Goal: Feedback & Contribution: Contribute content

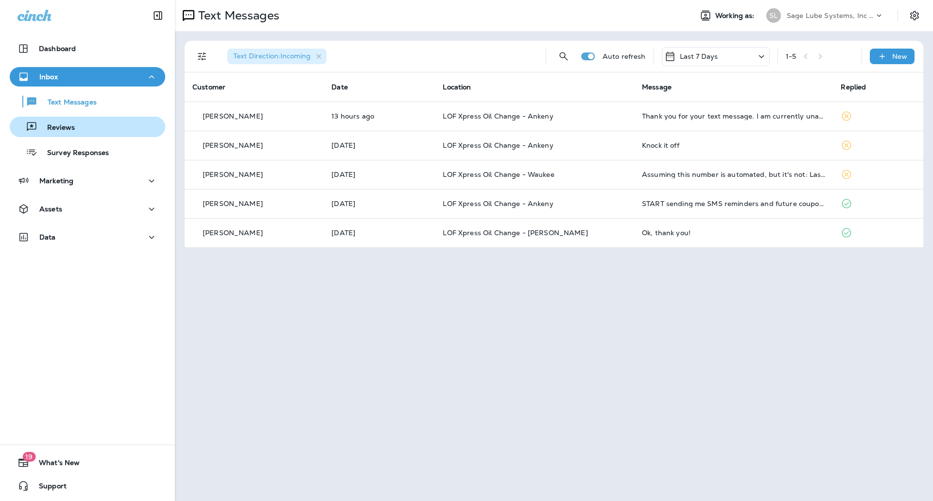
click at [66, 132] on p "Reviews" at bounding box center [55, 127] width 37 height 9
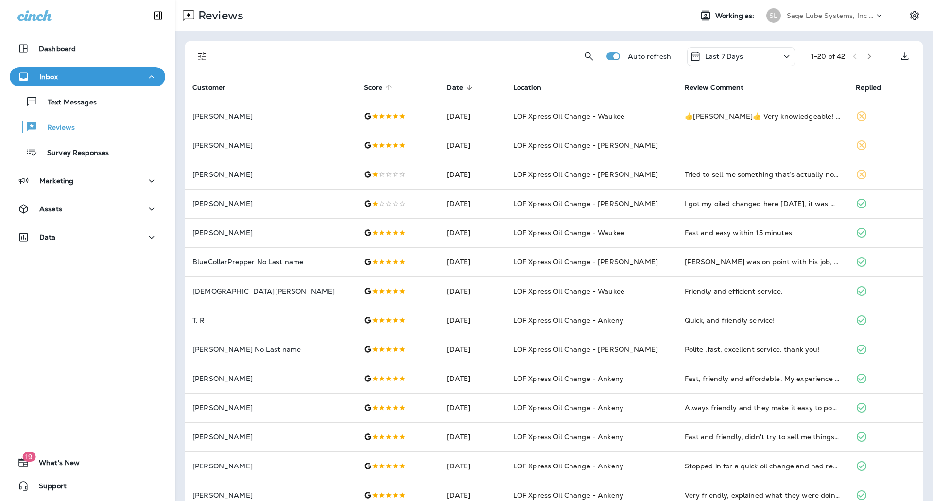
click at [364, 86] on span "Score" at bounding box center [373, 88] width 19 height 8
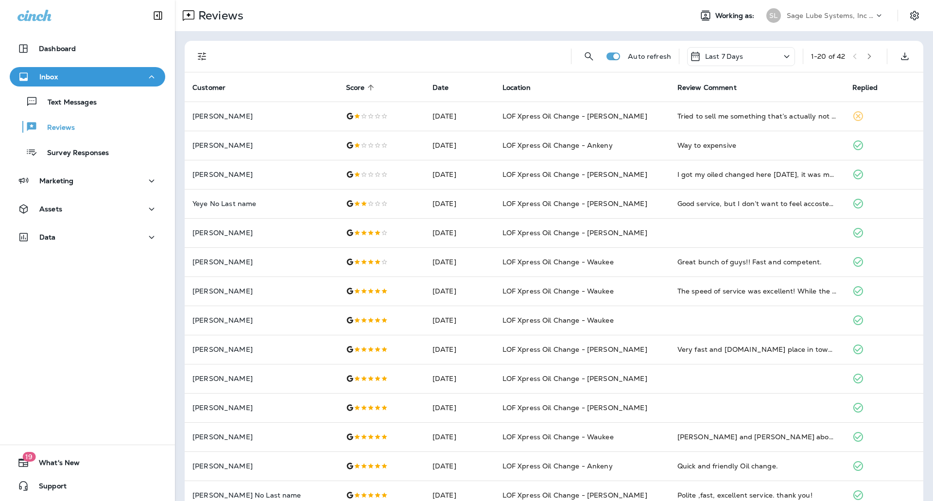
click at [781, 56] on icon at bounding box center [787, 57] width 12 height 12
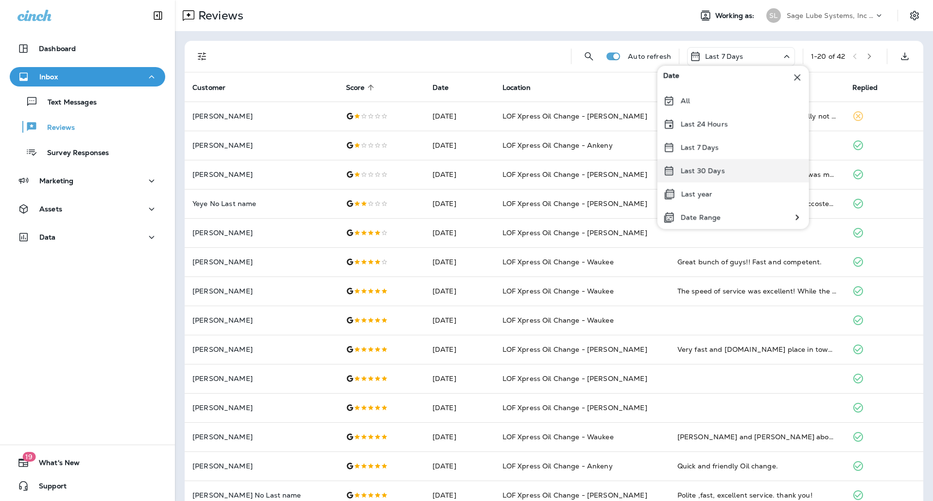
click at [727, 170] on div "Last 30 Days" at bounding box center [734, 170] width 152 height 23
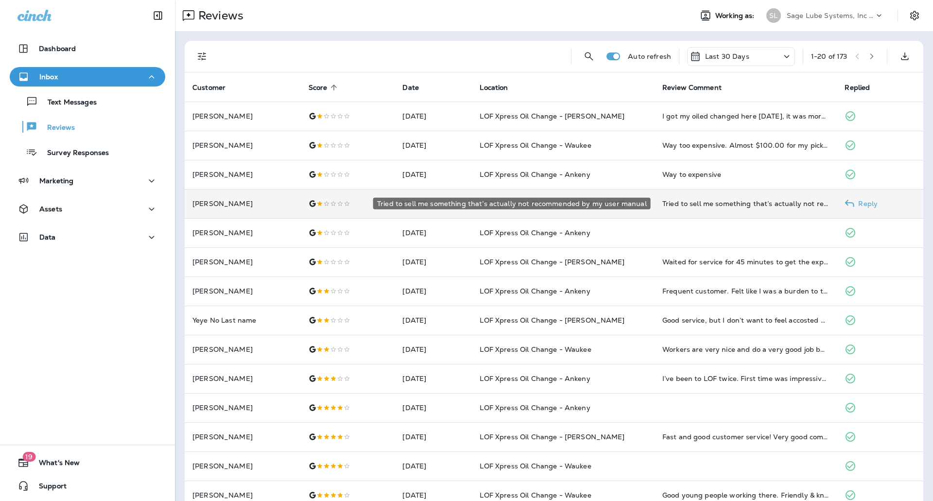
click at [705, 204] on div "Tried to sell me something that’s actually not recommended by my user manual" at bounding box center [745, 204] width 167 height 10
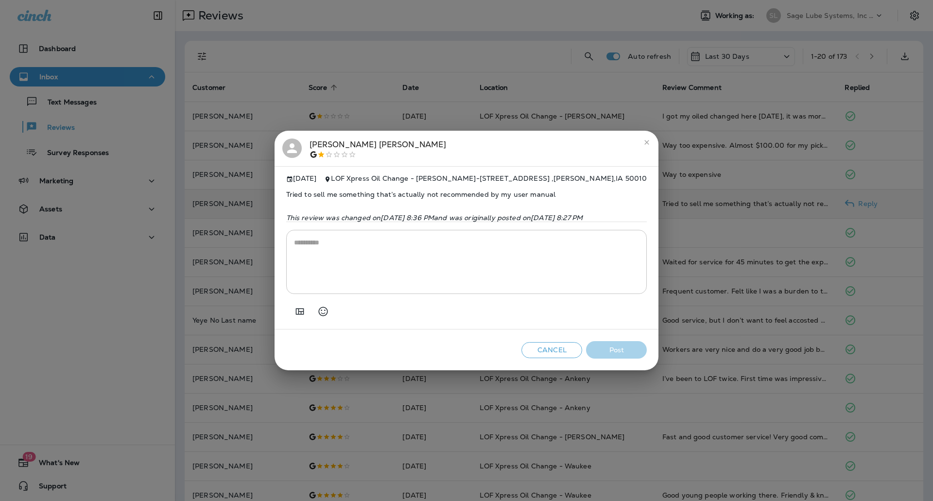
click at [402, 191] on span "Tried to sell me something that’s actually not recommended by my user manual" at bounding box center [466, 194] width 361 height 23
copy span "Tried to sell me something that’s actually not recommended by my user manual"
click at [364, 248] on textarea at bounding box center [467, 262] width 346 height 49
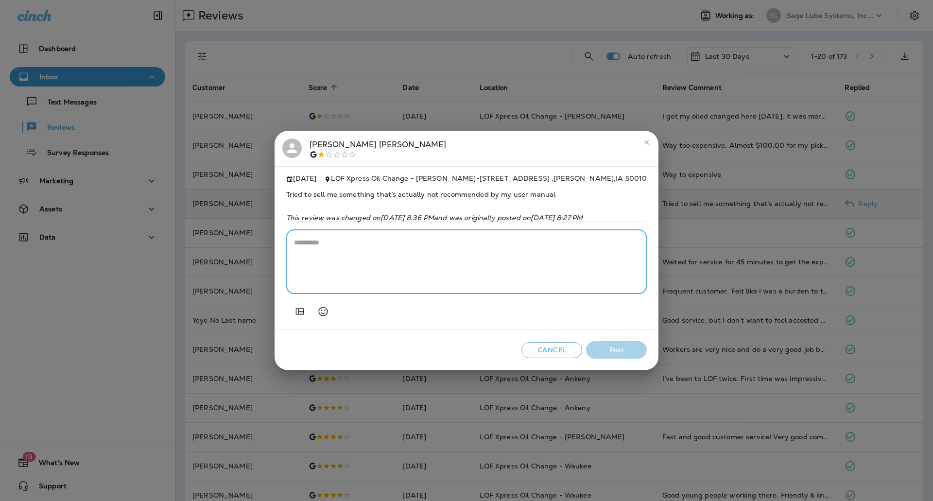
paste textarea "**********"
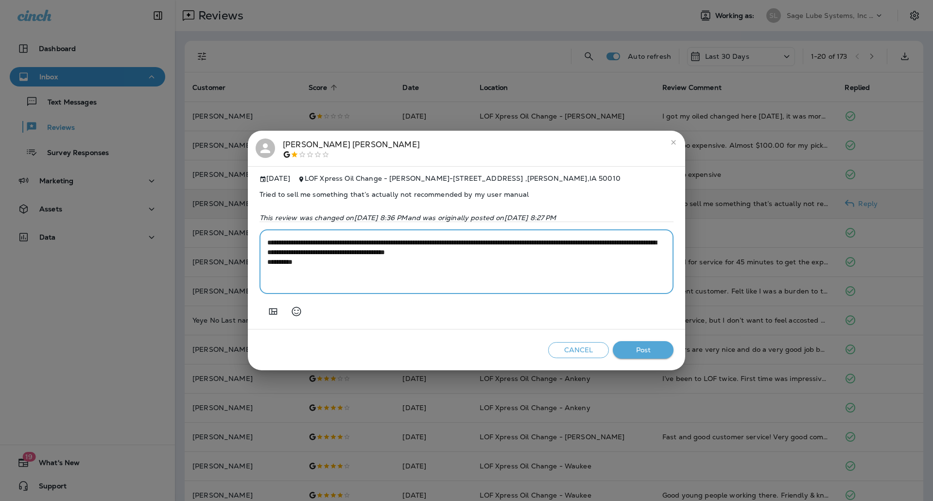
click at [268, 244] on textarea "**********" at bounding box center [466, 262] width 399 height 49
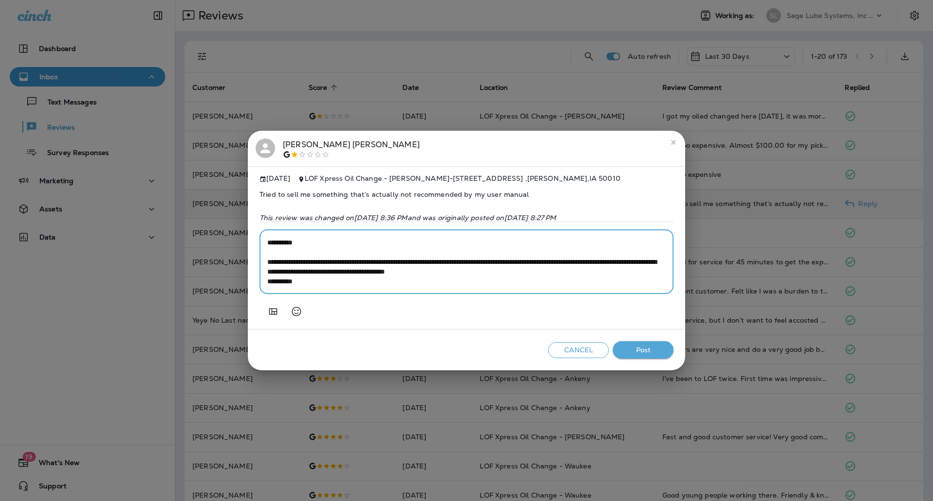
click at [269, 285] on textarea "**********" at bounding box center [466, 262] width 399 height 49
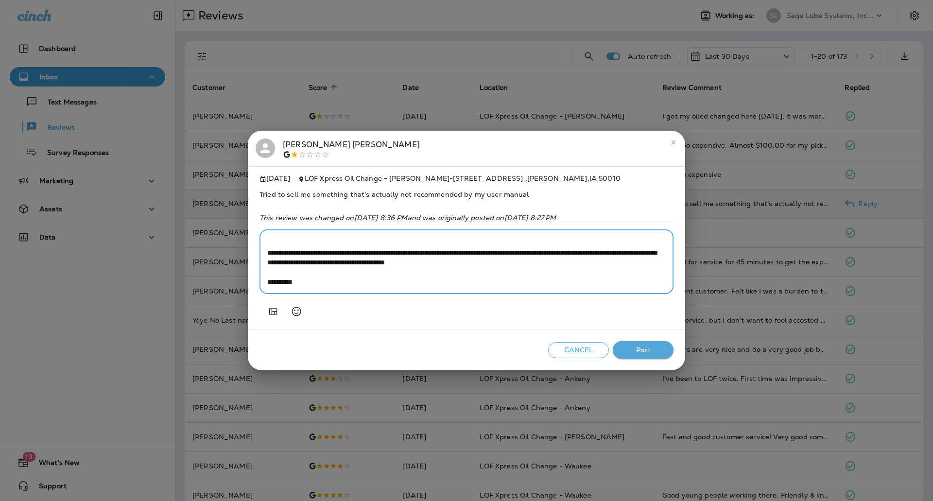
click at [576, 267] on textarea "**********" at bounding box center [466, 262] width 399 height 49
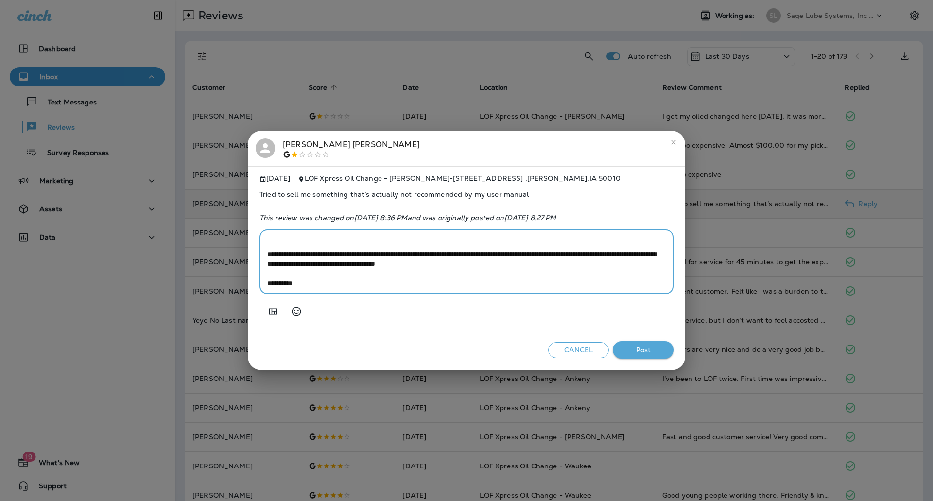
scroll to position [10, 0]
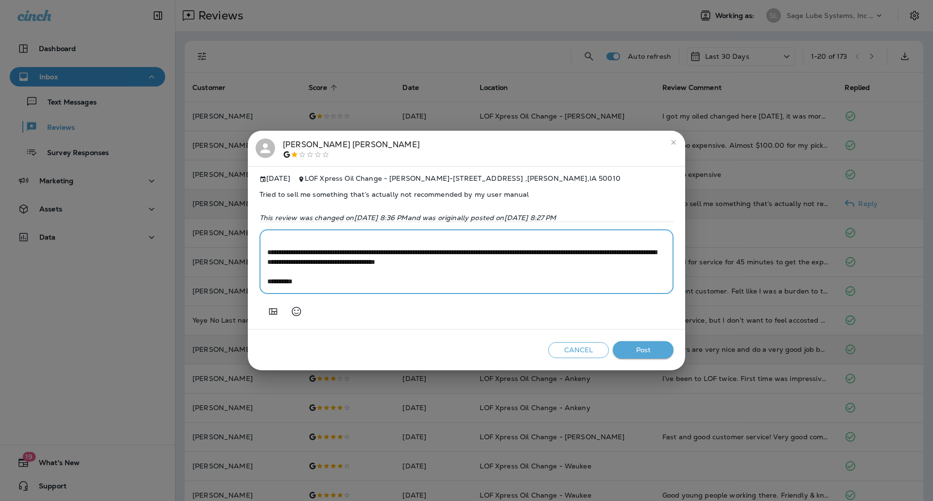
type textarea "**********"
click at [642, 356] on button "Post" at bounding box center [643, 350] width 61 height 18
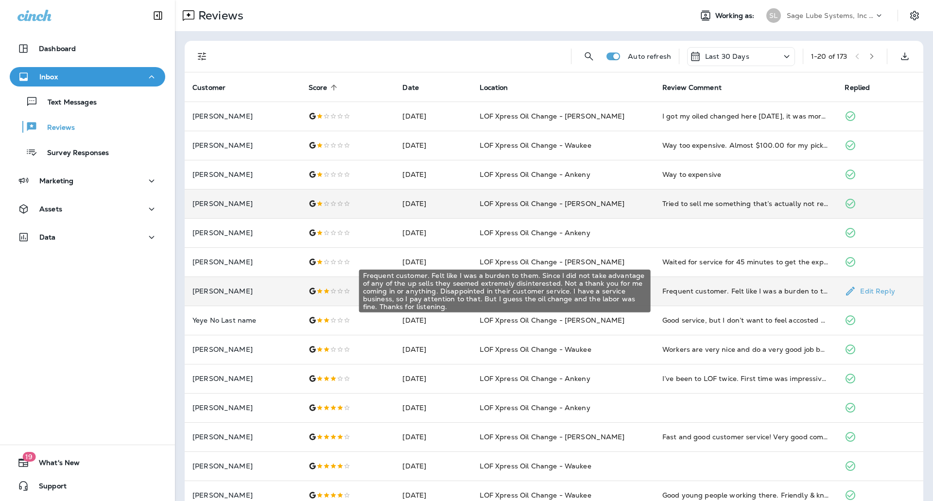
click at [763, 295] on div "Frequent customer. Felt like I was a burden to them. Since I did not take advan…" at bounding box center [745, 291] width 167 height 10
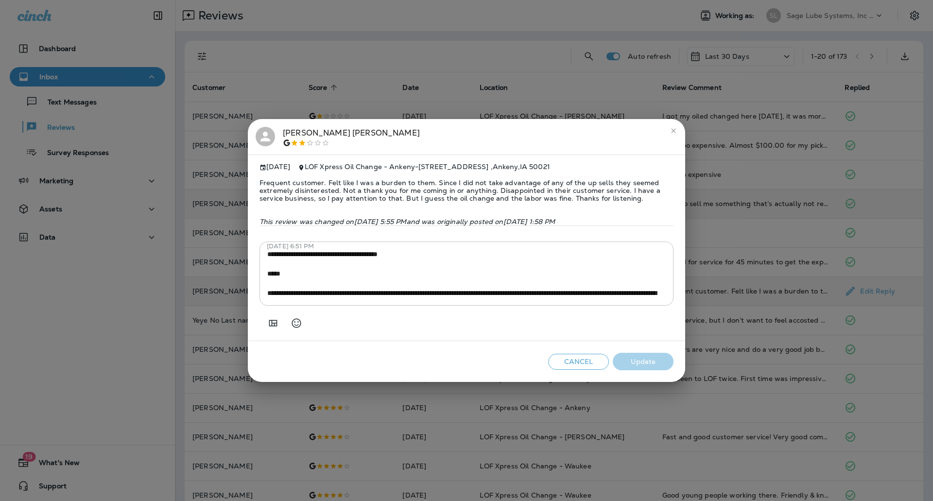
click at [678, 126] on button "close" at bounding box center [674, 131] width 16 height 16
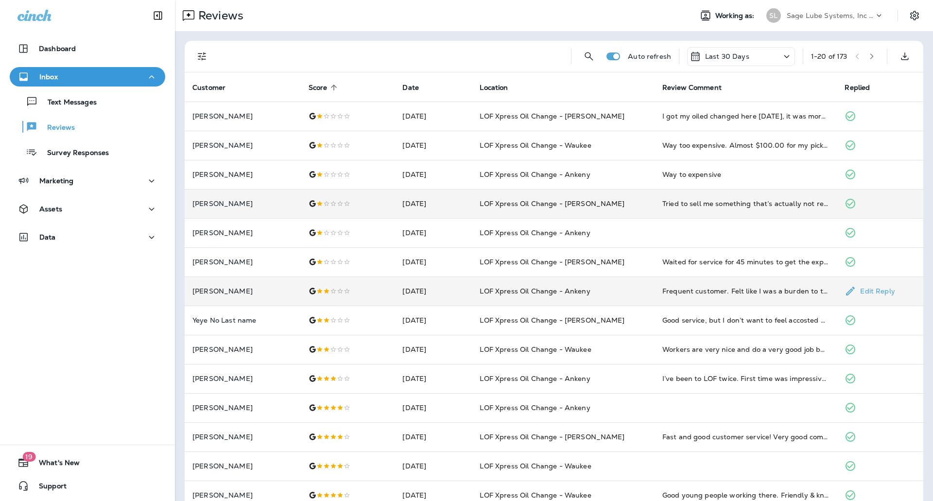
click at [694, 296] on td "Frequent customer. Felt like I was a burden to them. Since I did not take advan…" at bounding box center [746, 291] width 183 height 29
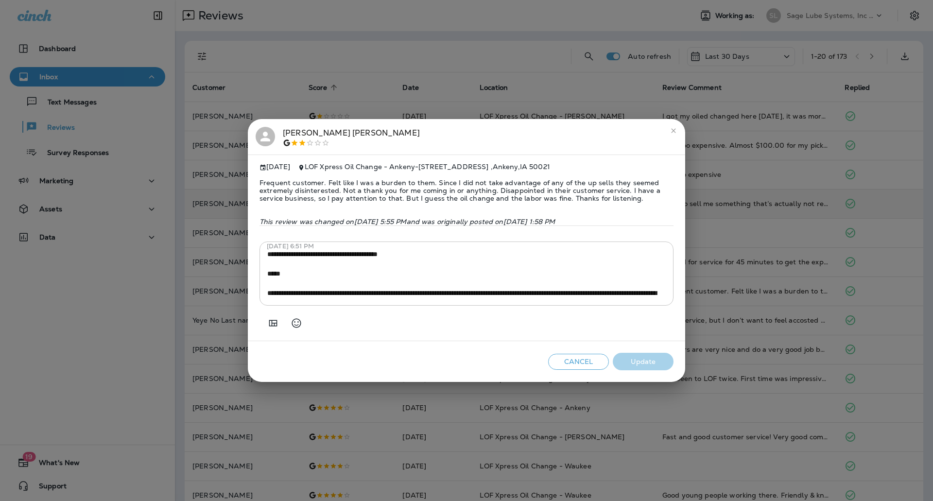
click at [676, 128] on icon "close" at bounding box center [674, 131] width 8 height 8
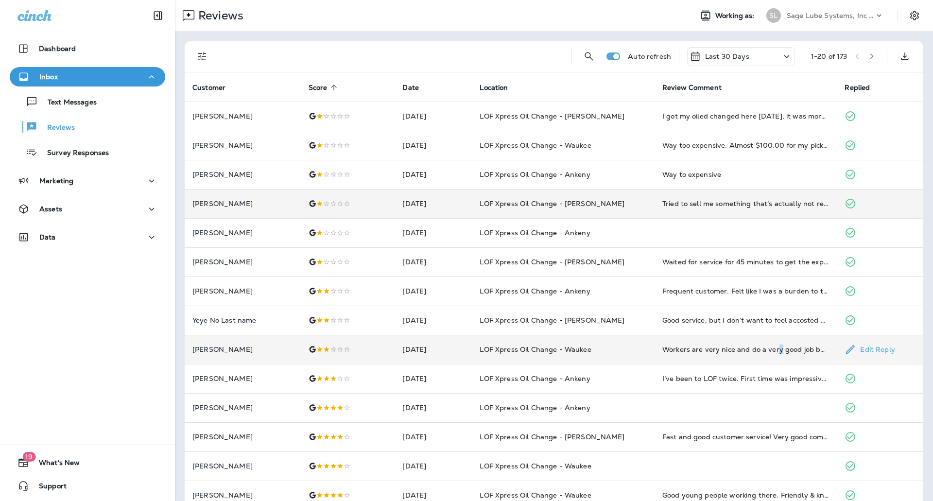
click at [771, 356] on td "Workers are very nice and do a very good job but I’ve watched the cost of an oi…" at bounding box center [746, 349] width 183 height 29
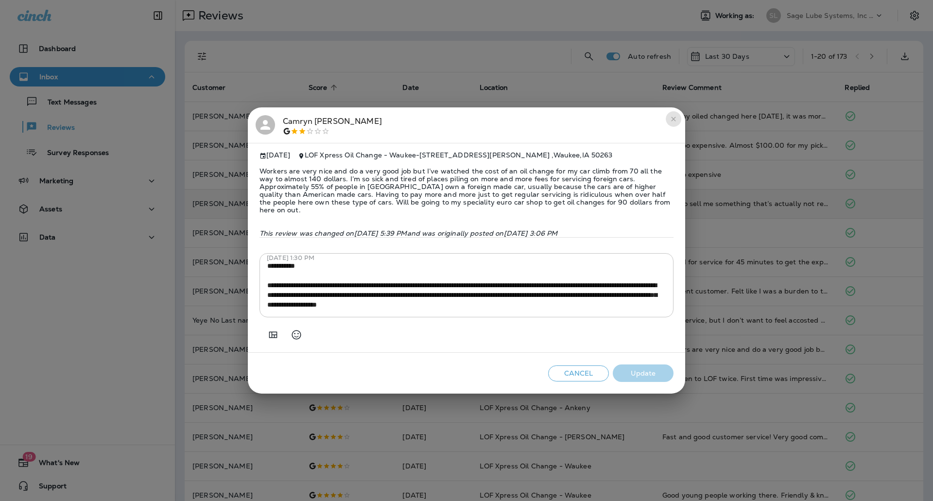
click at [674, 121] on icon "close" at bounding box center [674, 119] width 8 height 8
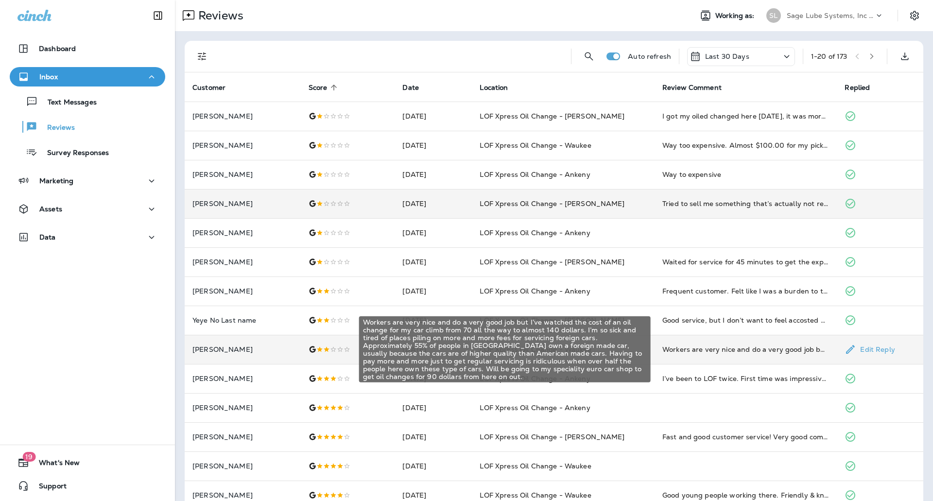
click at [733, 352] on div "Workers are very nice and do a very good job but I’ve watched the cost of an oi…" at bounding box center [745, 350] width 167 height 10
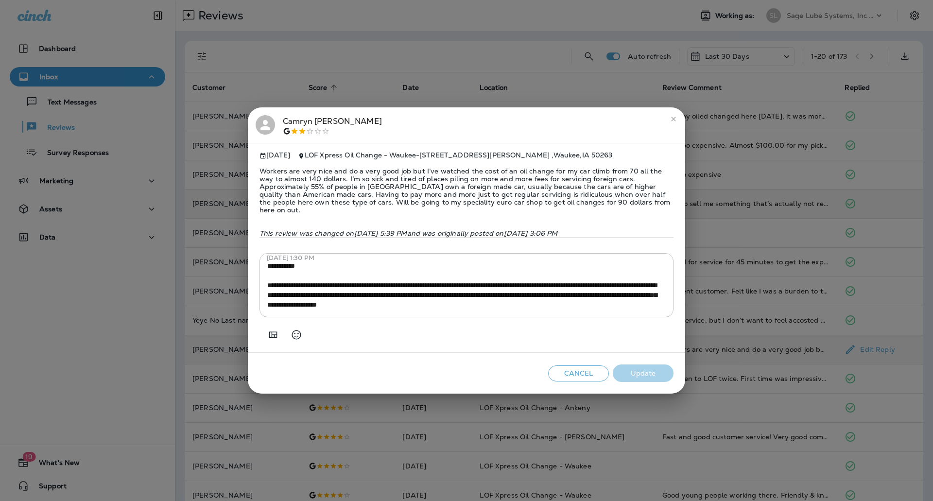
click at [675, 123] on button "close" at bounding box center [674, 119] width 16 height 16
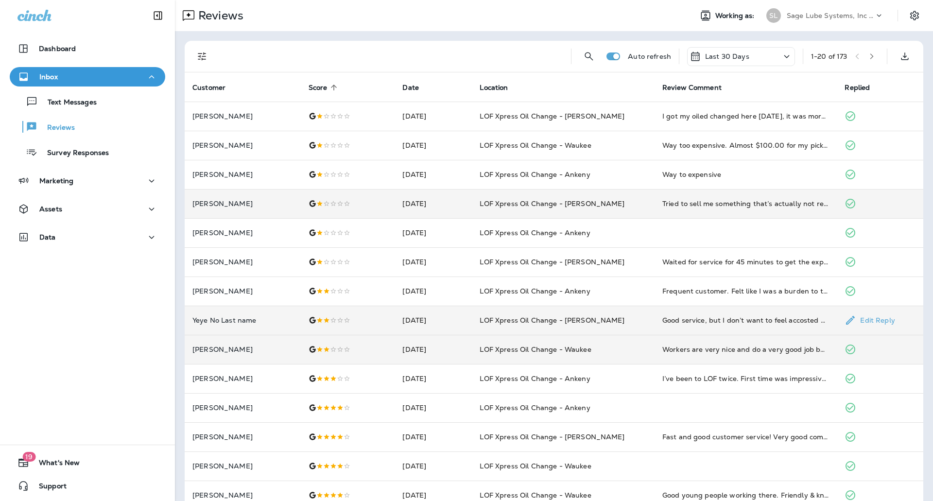
click at [707, 326] on td "Good service, but I don’t want to feel accosted with add ons I didn’t ask for i…" at bounding box center [746, 320] width 183 height 29
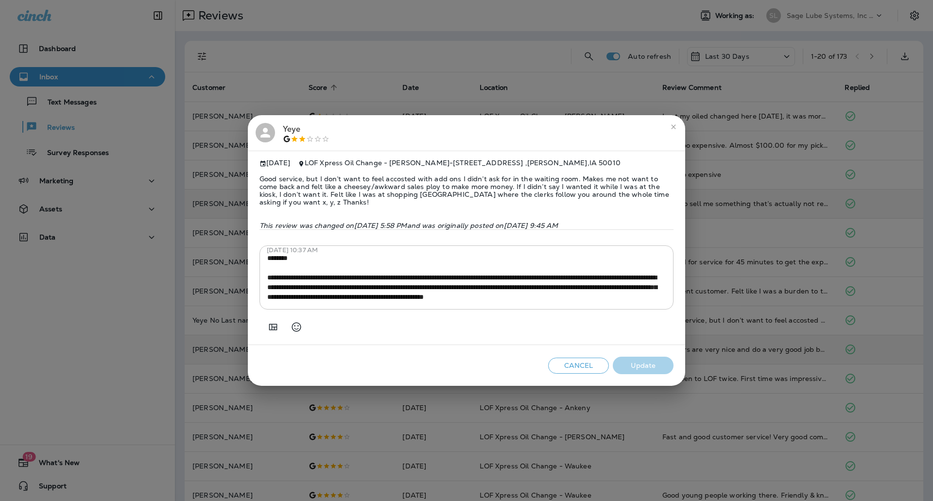
click at [673, 124] on icon "close" at bounding box center [673, 126] width 4 height 4
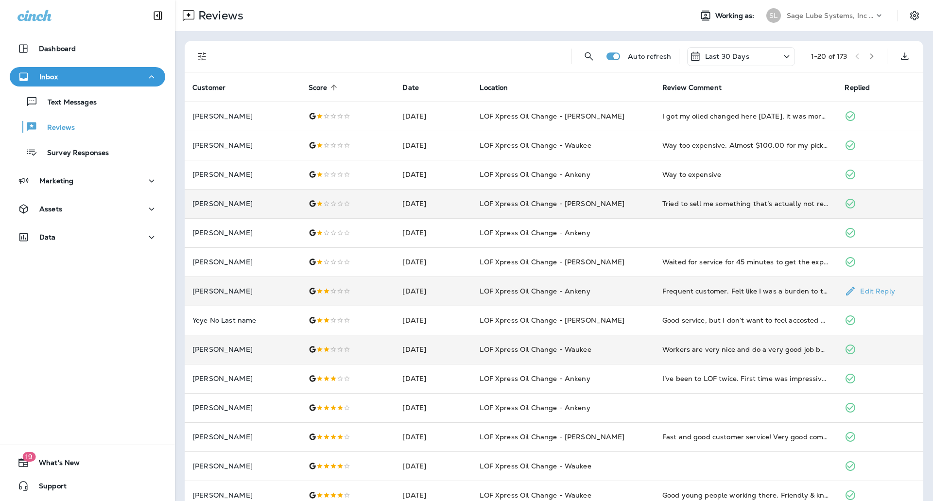
click at [710, 297] on td "Frequent customer. Felt like I was a burden to them. Since I did not take advan…" at bounding box center [746, 291] width 183 height 29
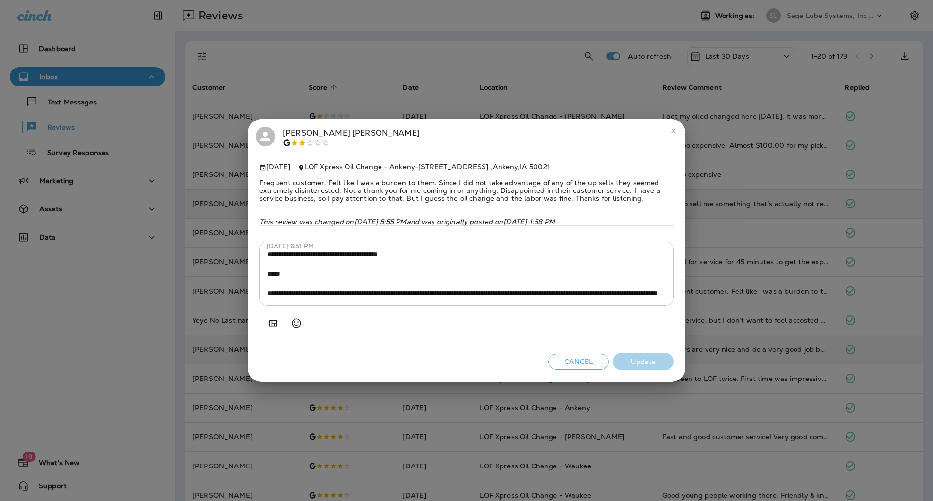
click at [670, 127] on icon "close" at bounding box center [674, 131] width 8 height 8
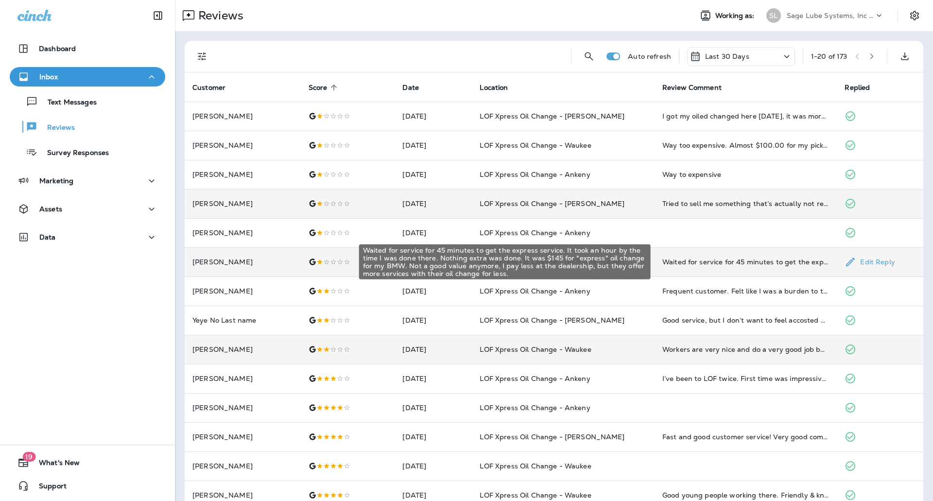
click at [718, 262] on div "Waited for service for 45 minutes to get the express service. It took an hour b…" at bounding box center [745, 262] width 167 height 10
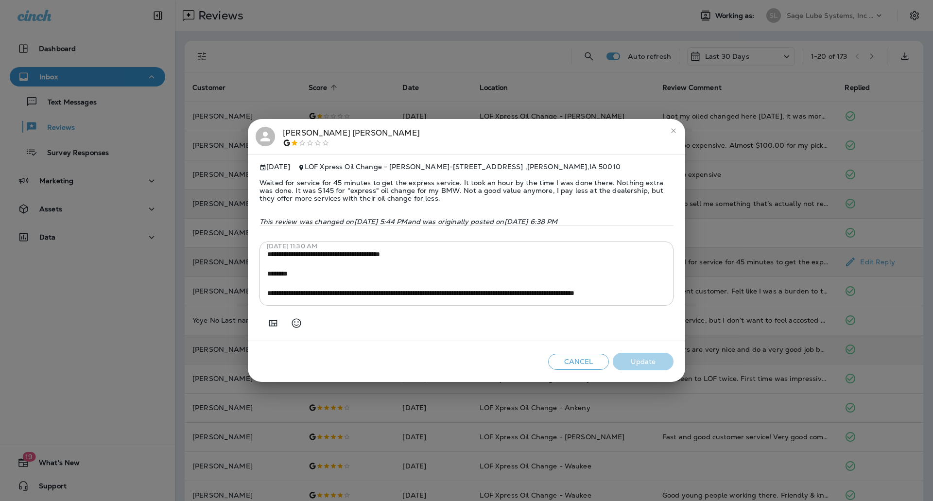
click at [673, 127] on icon "close" at bounding box center [674, 131] width 8 height 8
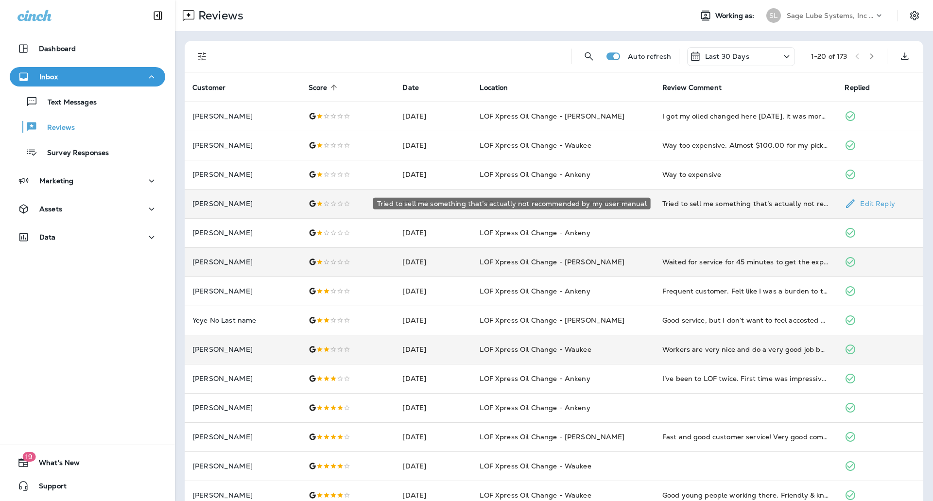
click at [731, 205] on div "Tried to sell me something that’s actually not recommended by my user manual" at bounding box center [745, 204] width 167 height 10
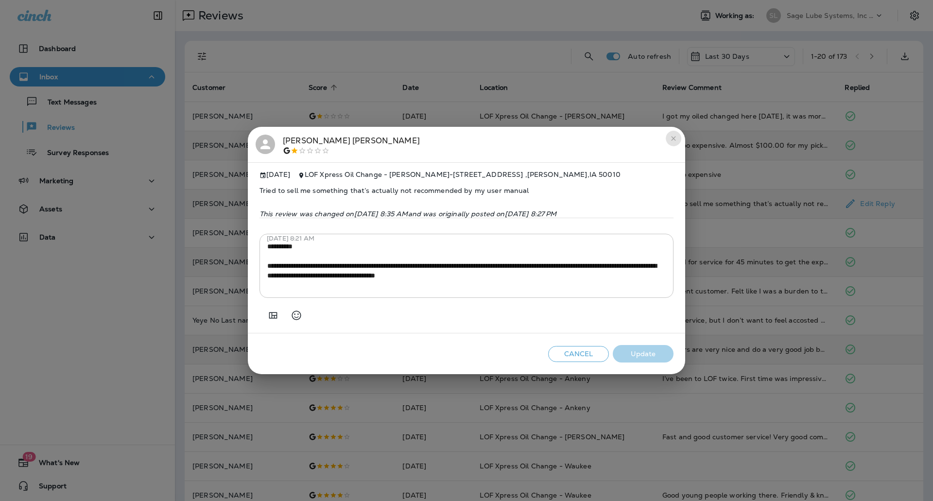
click at [674, 135] on icon "close" at bounding box center [674, 139] width 8 height 8
